Goal: Task Accomplishment & Management: Manage account settings

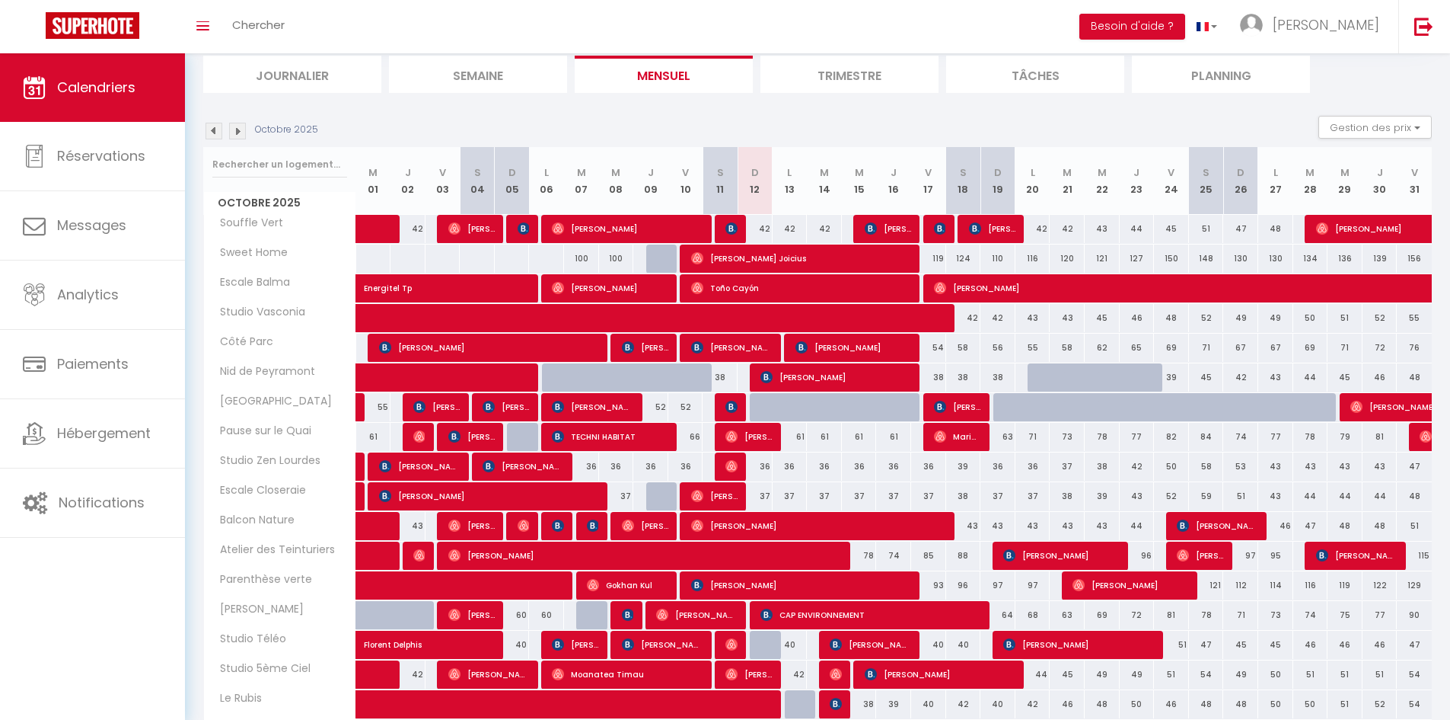
scroll to position [179, 0]
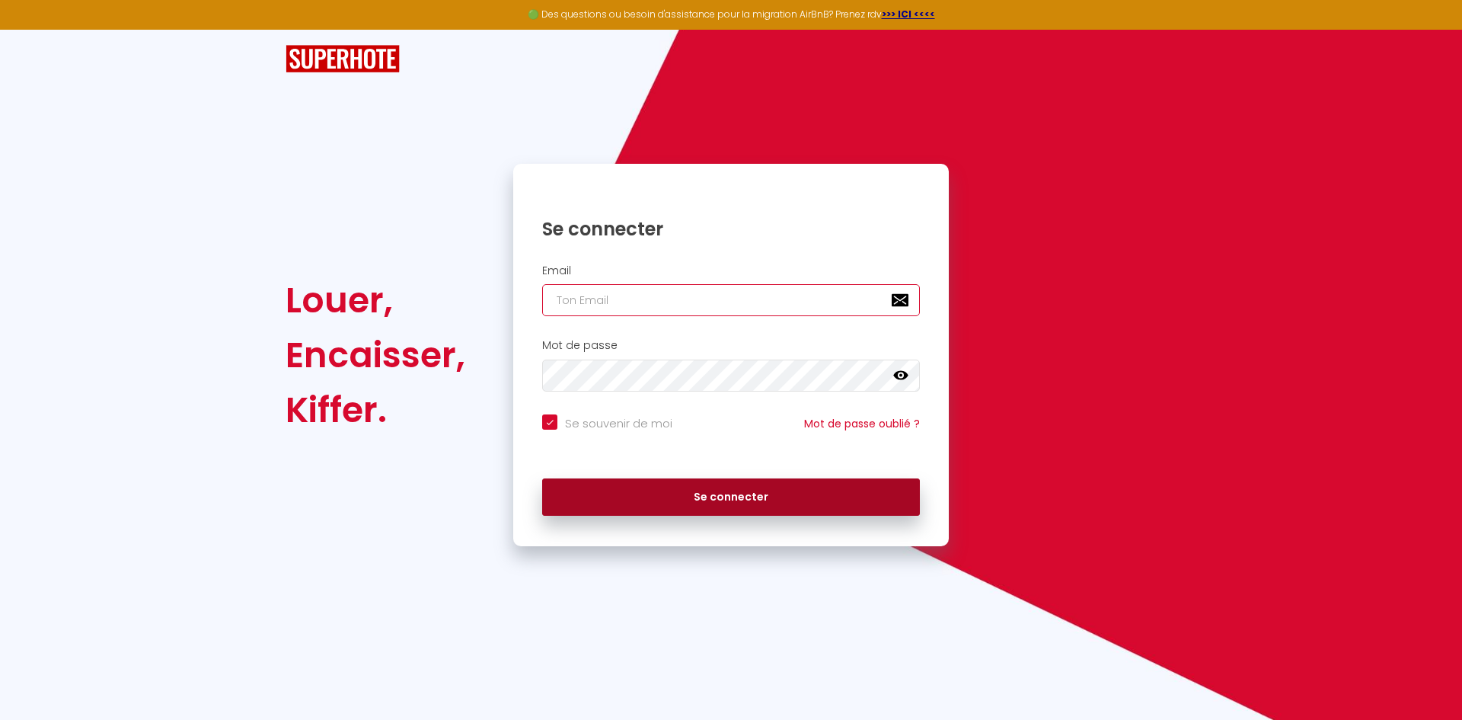
type input "[EMAIL_ADDRESS][DOMAIN_NAME]"
click at [712, 497] on button "Se connecter" at bounding box center [731, 497] width 378 height 38
checkbox input "true"
